Goal: Entertainment & Leisure: Browse casually

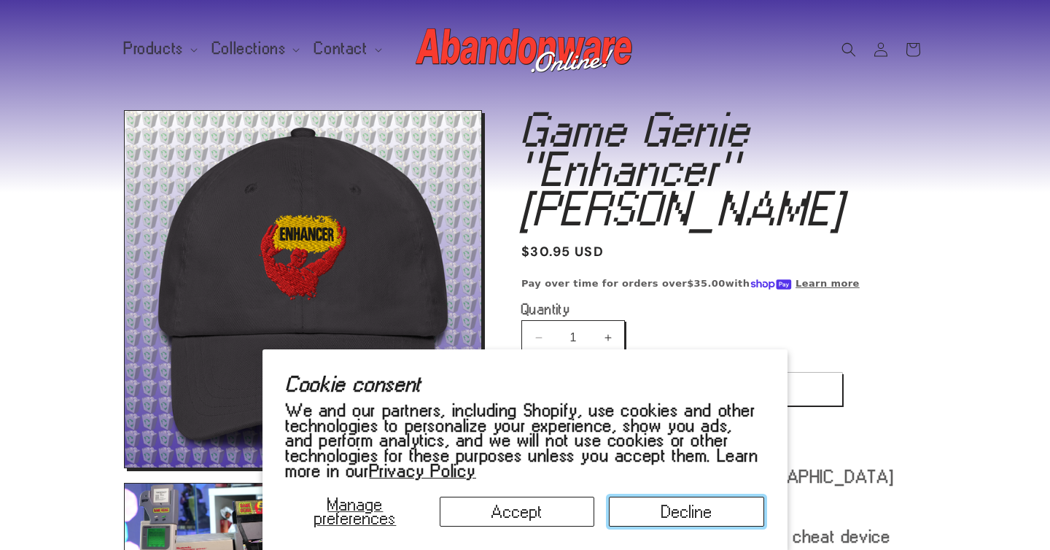
click at [721, 497] on button "Decline" at bounding box center [686, 512] width 155 height 30
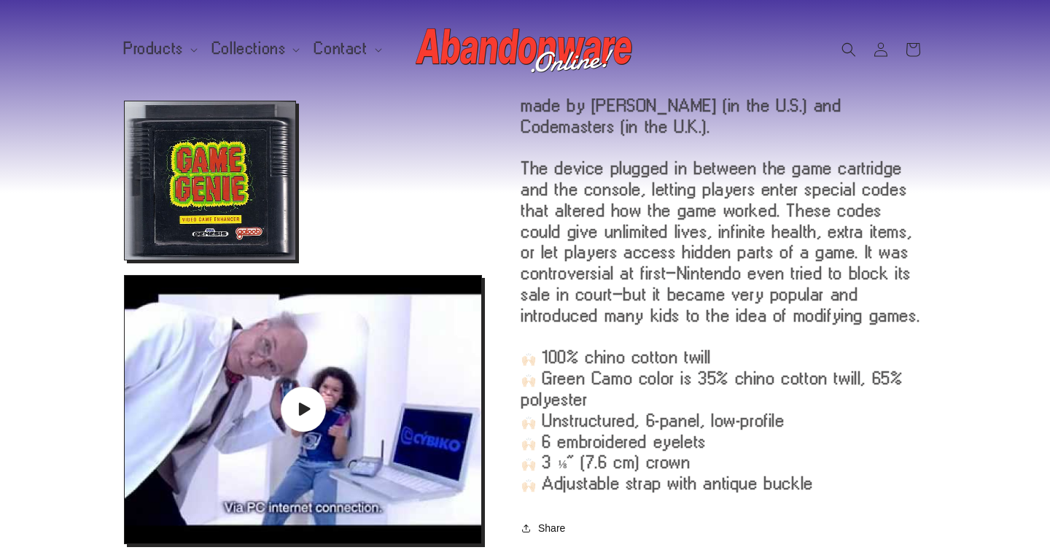
scroll to position [1060, 0]
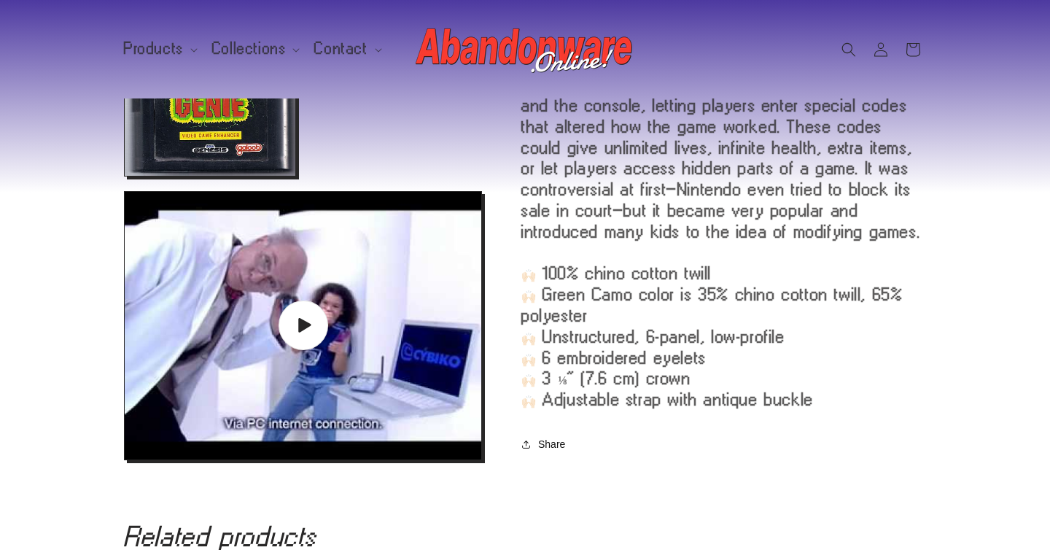
click at [311, 320] on icon "Gallery Viewer" at bounding box center [304, 325] width 16 height 16
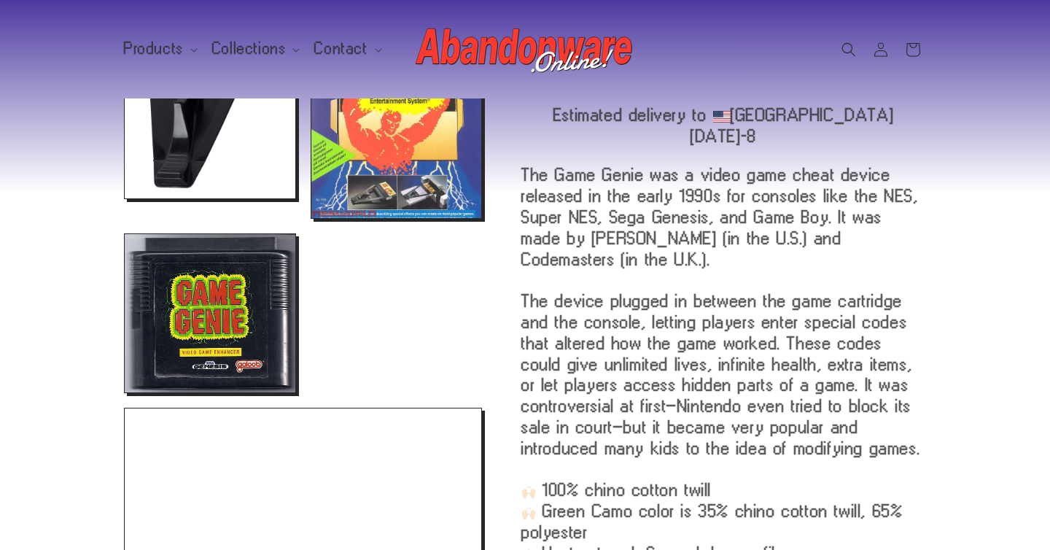
scroll to position [802, 0]
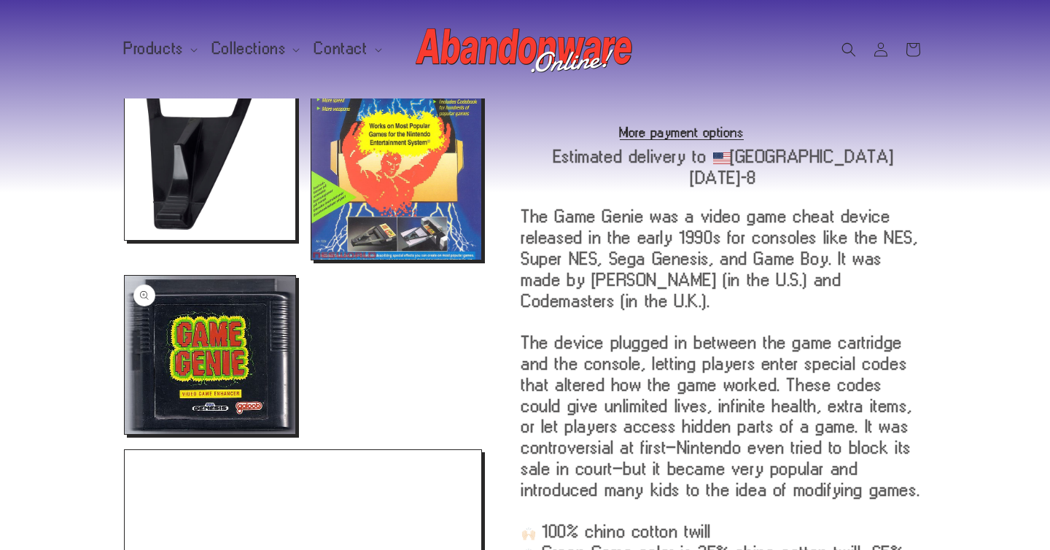
click at [125, 434] on button "Open media 6 in modal" at bounding box center [125, 434] width 0 height 0
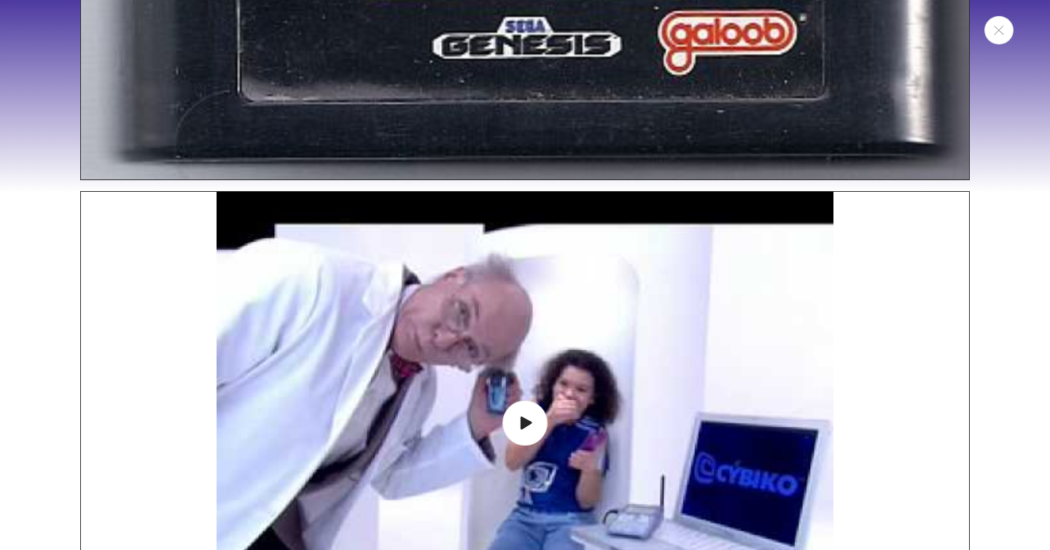
scroll to position [6601, 0]
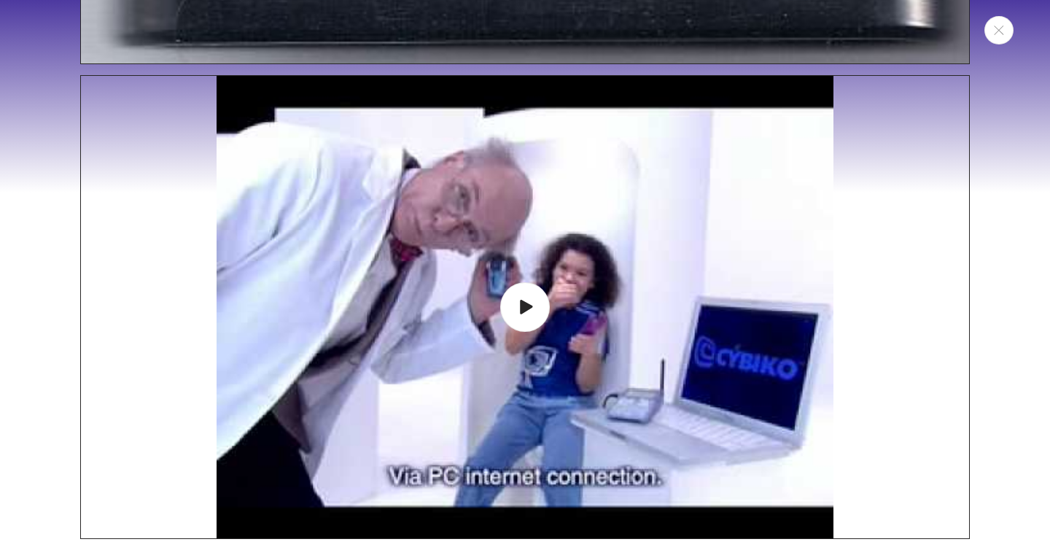
click at [520, 295] on span "Media gallery" at bounding box center [525, 307] width 50 height 50
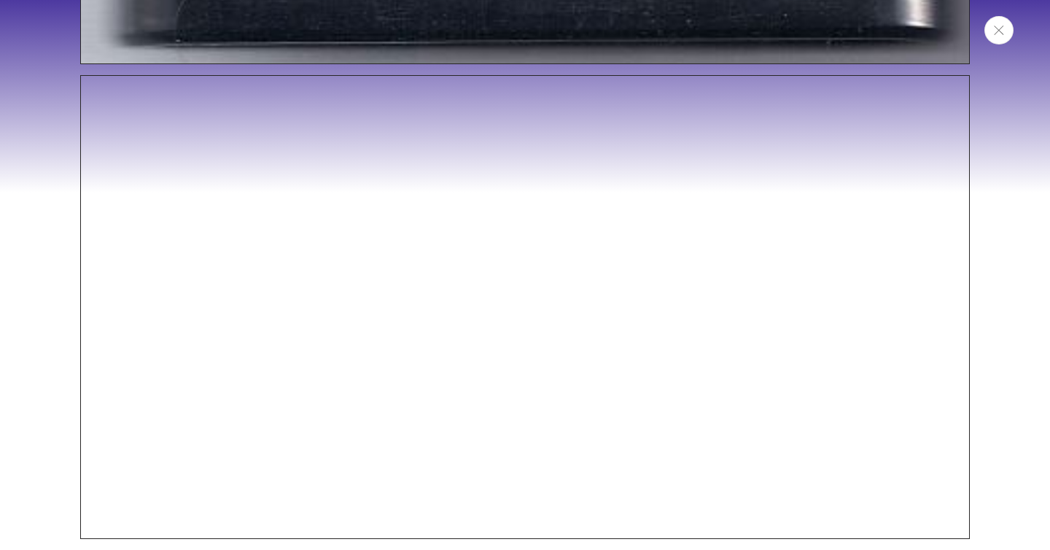
click at [1005, 31] on button "Close" at bounding box center [999, 30] width 29 height 28
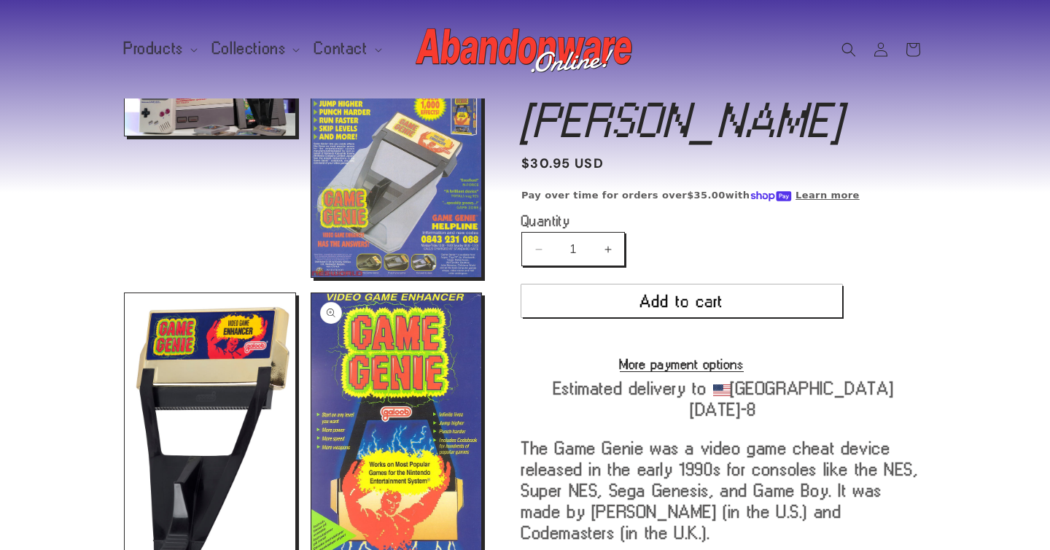
scroll to position [468, 0]
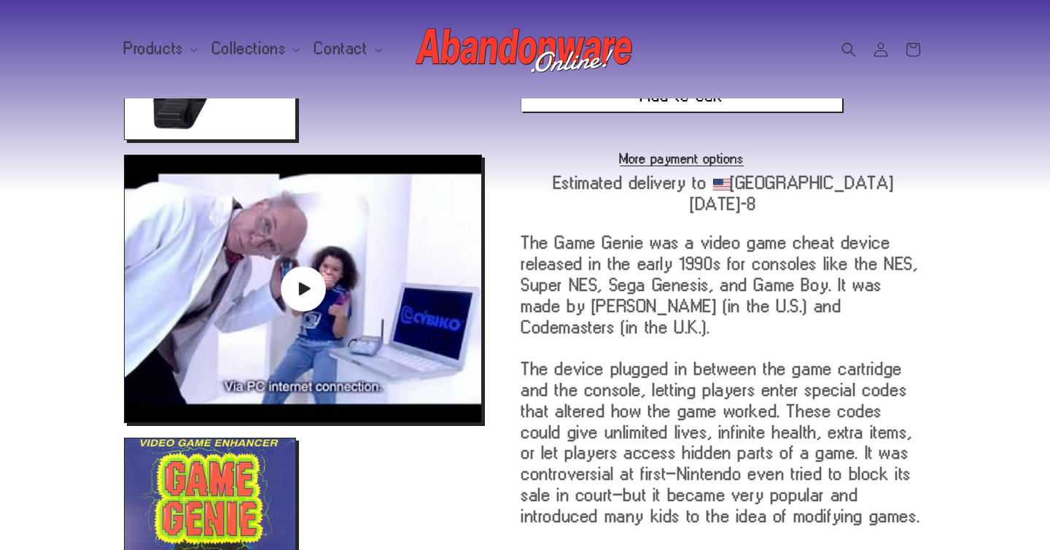
scroll to position [961, 0]
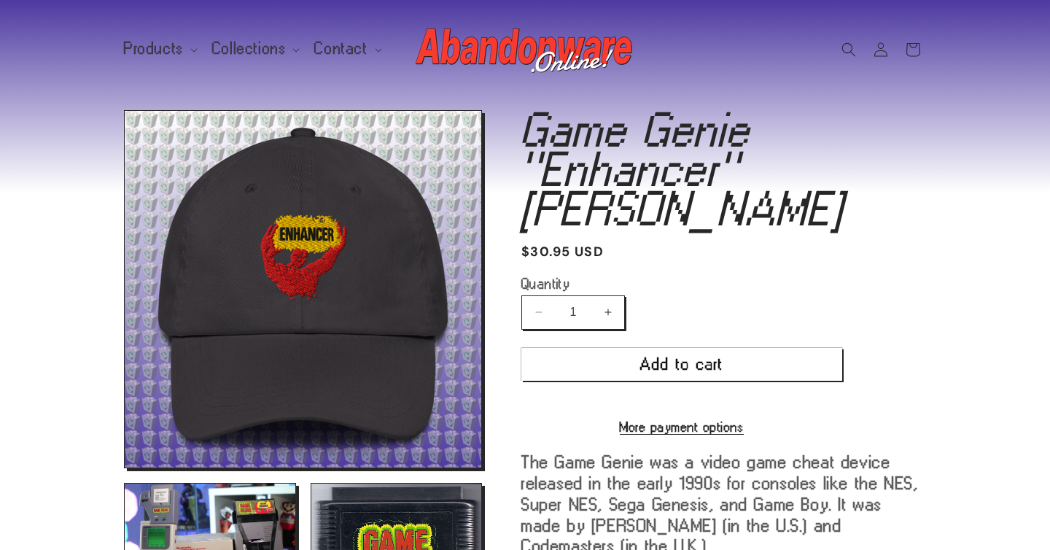
scroll to position [961, 0]
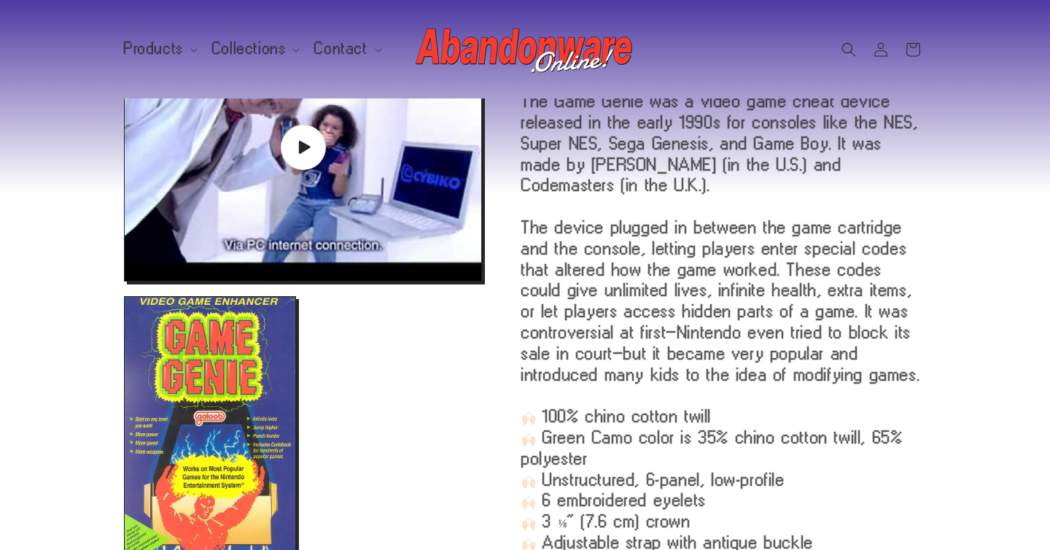
scroll to position [961, 0]
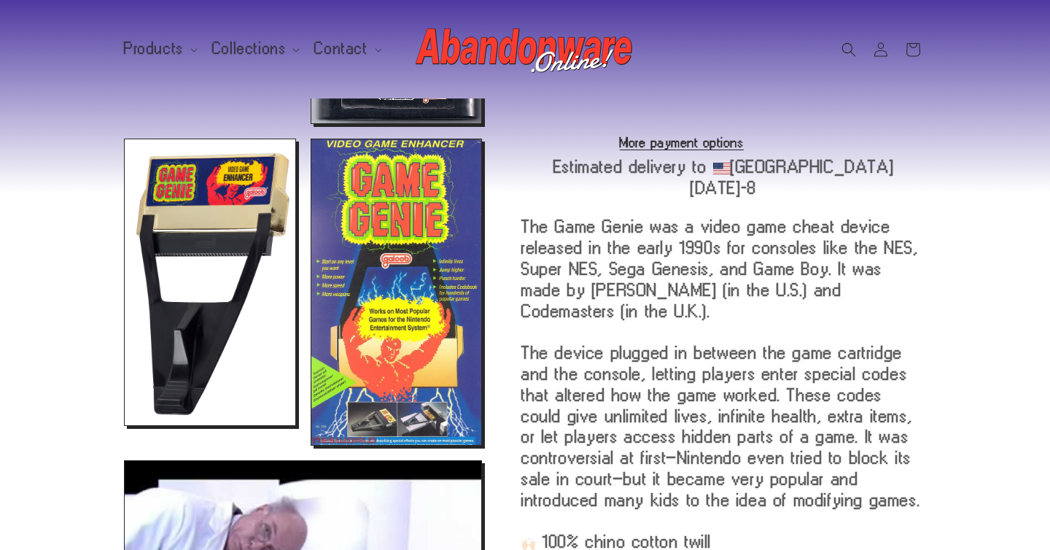
scroll to position [534, 0]
